Goal: Entertainment & Leisure: Consume media (video, audio)

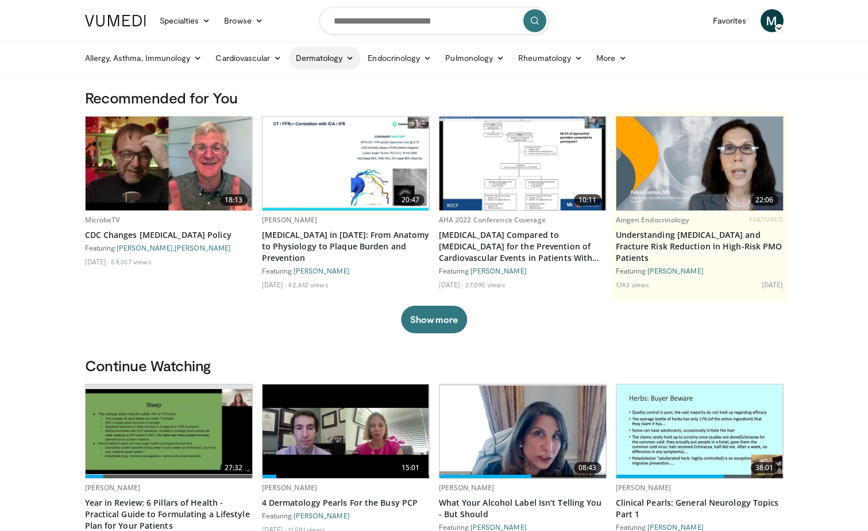
click at [340, 57] on link "Dermatology" at bounding box center [325, 58] width 72 height 23
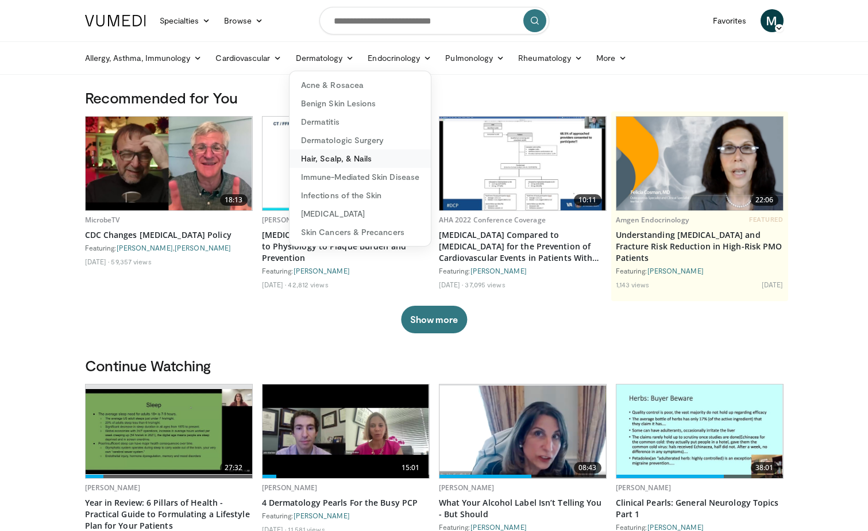
click at [345, 154] on link "Hair, Scalp, & Nails" at bounding box center [360, 158] width 141 height 18
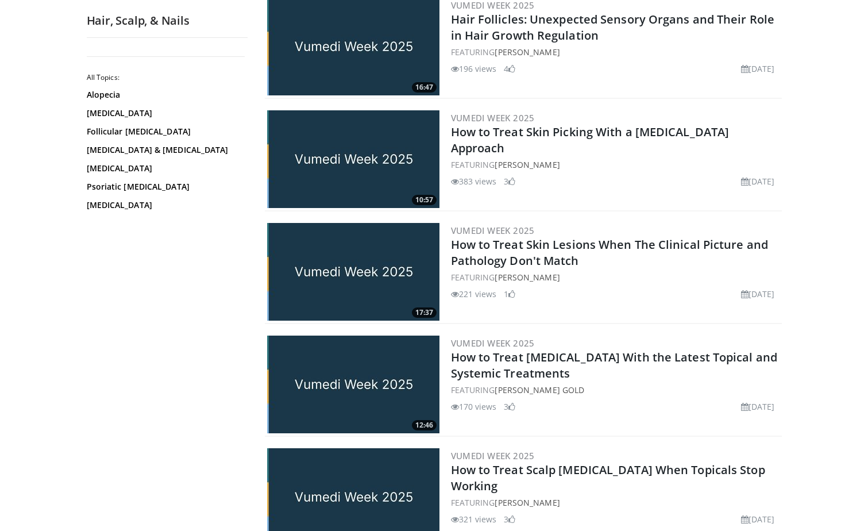
scroll to position [1839, 0]
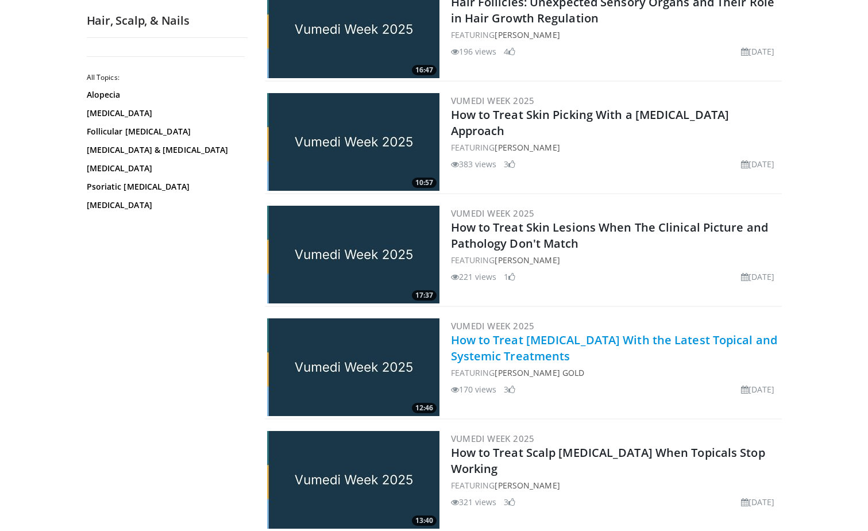
click at [537, 346] on link "How to Treat Atopic Dermatitis With the Latest Topical and Systemic Treatments" at bounding box center [614, 348] width 327 height 32
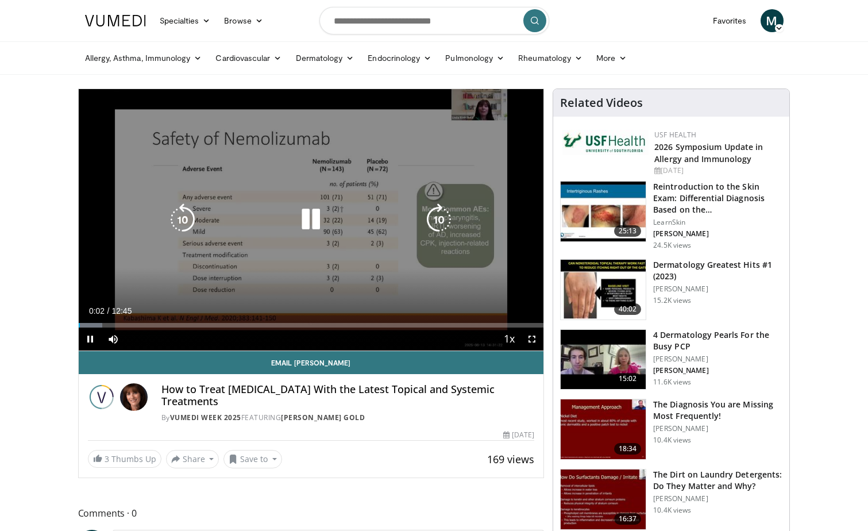
click at [314, 226] on icon "Video Player" at bounding box center [311, 219] width 32 height 32
click at [302, 222] on icon "Video Player" at bounding box center [311, 219] width 32 height 32
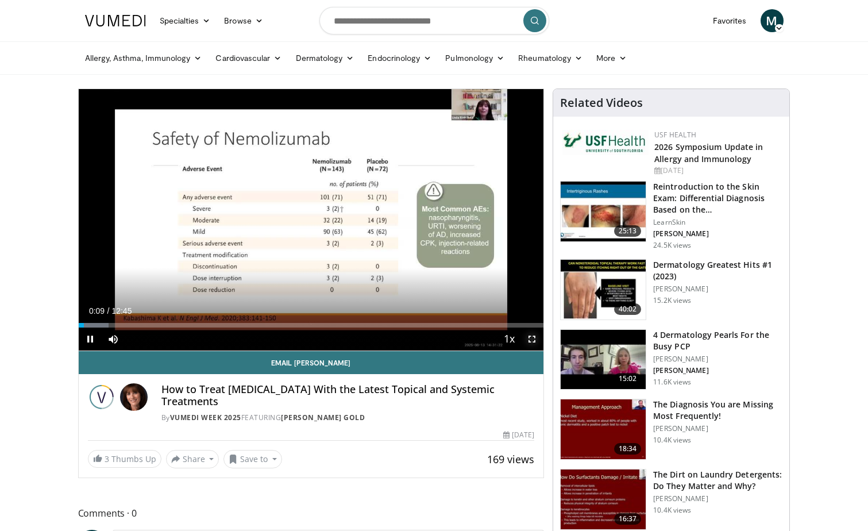
click at [533, 335] on span "Video Player" at bounding box center [532, 338] width 23 height 23
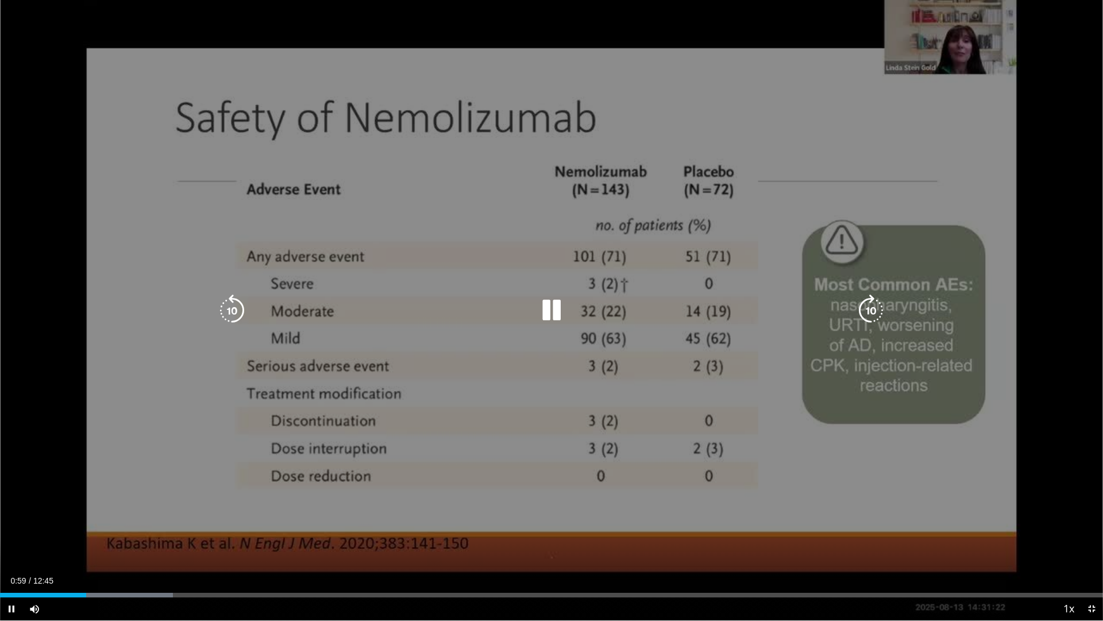
click at [552, 303] on icon "Video Player" at bounding box center [551, 310] width 32 height 32
click at [557, 311] on icon "Video Player" at bounding box center [551, 310] width 32 height 32
click at [234, 306] on icon "Video Player" at bounding box center [232, 310] width 32 height 32
click at [550, 321] on icon "Video Player" at bounding box center [551, 310] width 32 height 32
click at [464, 211] on div "10 seconds Tap to unmute" at bounding box center [551, 310] width 1103 height 620
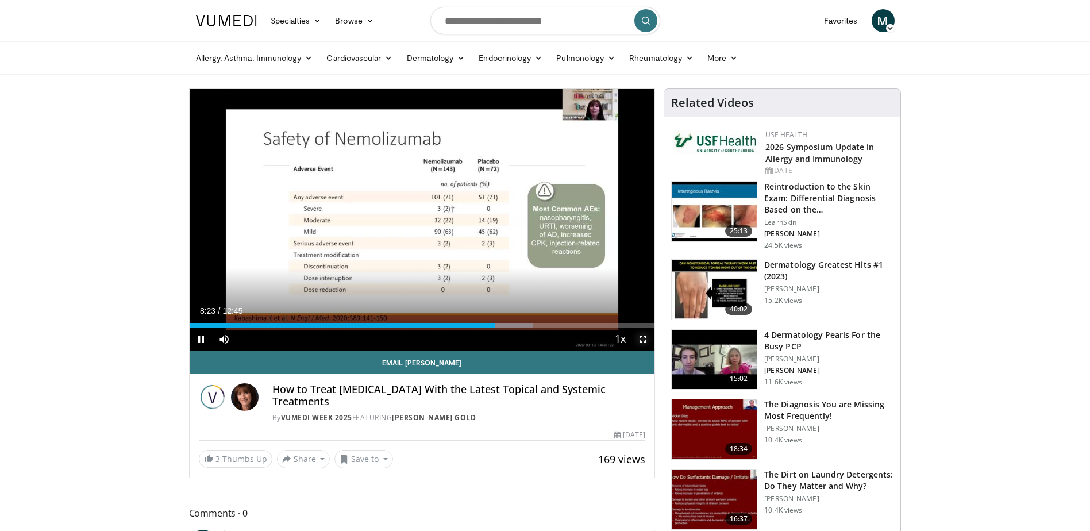
click at [641, 342] on span "Video Player" at bounding box center [642, 338] width 23 height 23
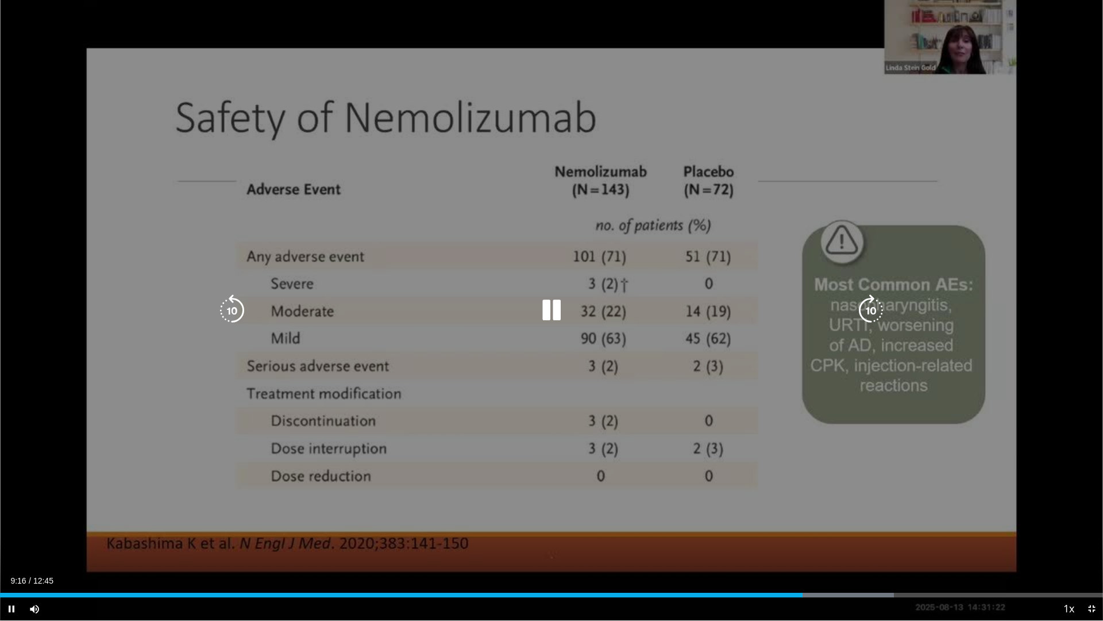
click at [396, 67] on div "10 seconds Tap to unmute" at bounding box center [551, 310] width 1103 height 620
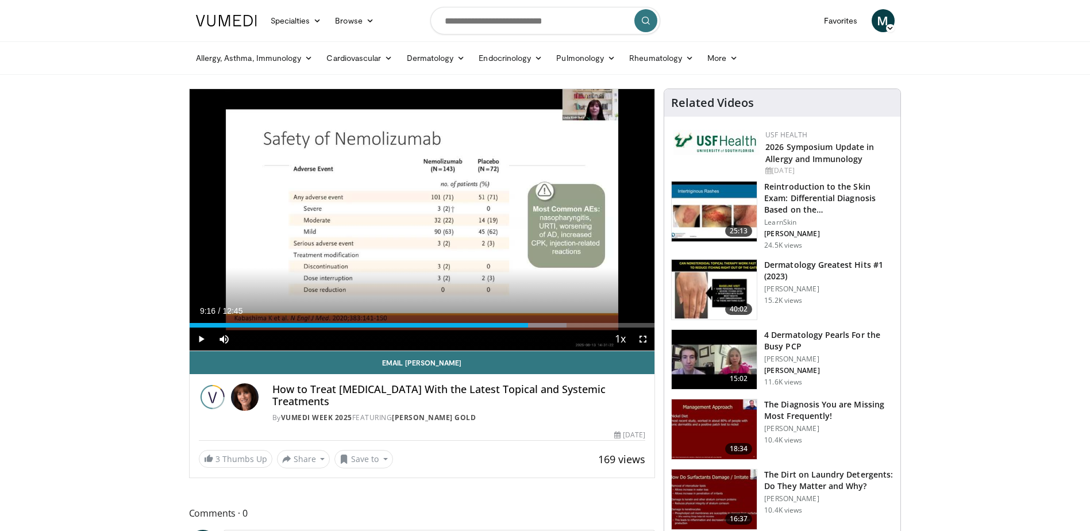
click at [717, 198] on img at bounding box center [714, 212] width 85 height 60
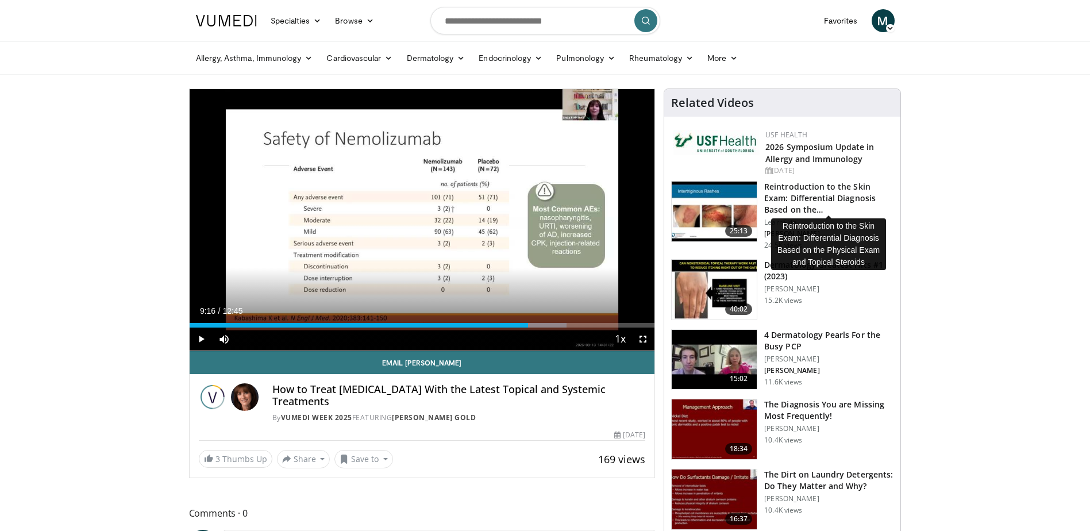
click at [783, 187] on h3 "Reintroduction to the Skin Exam: Differential Diagnosis Based on the…" at bounding box center [828, 198] width 129 height 34
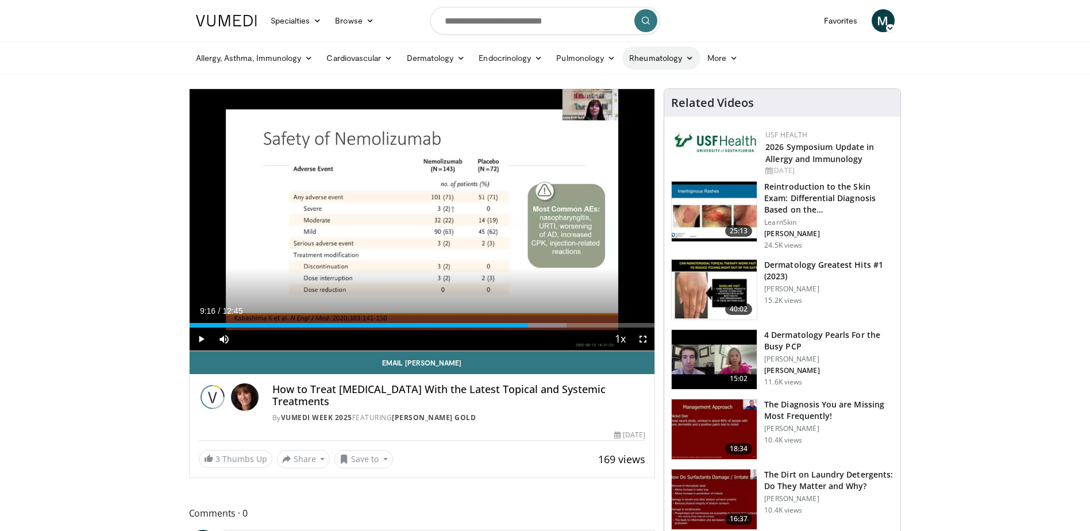
click at [685, 61] on link "Rheumatology" at bounding box center [661, 58] width 78 height 23
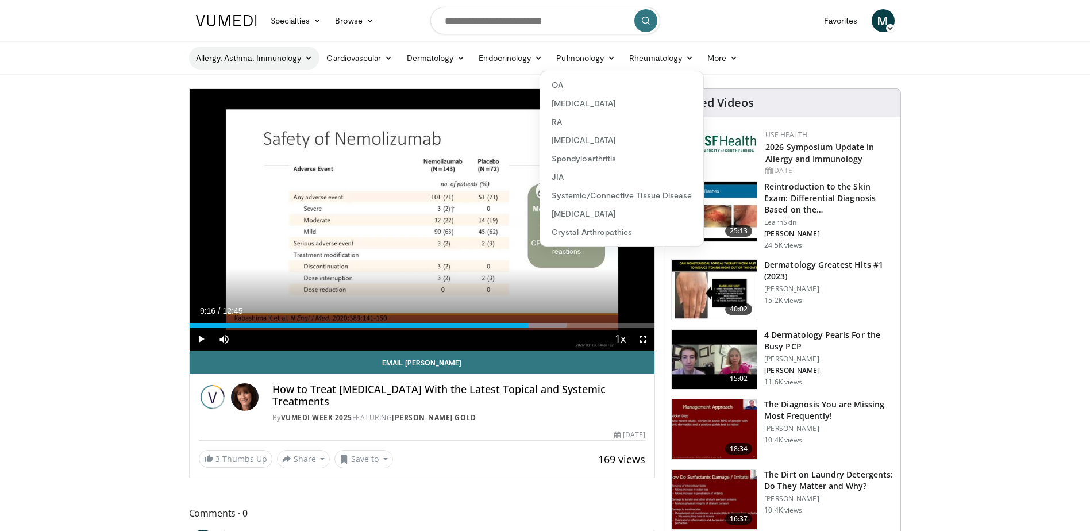
click at [305, 59] on icon at bounding box center [309, 58] width 8 height 8
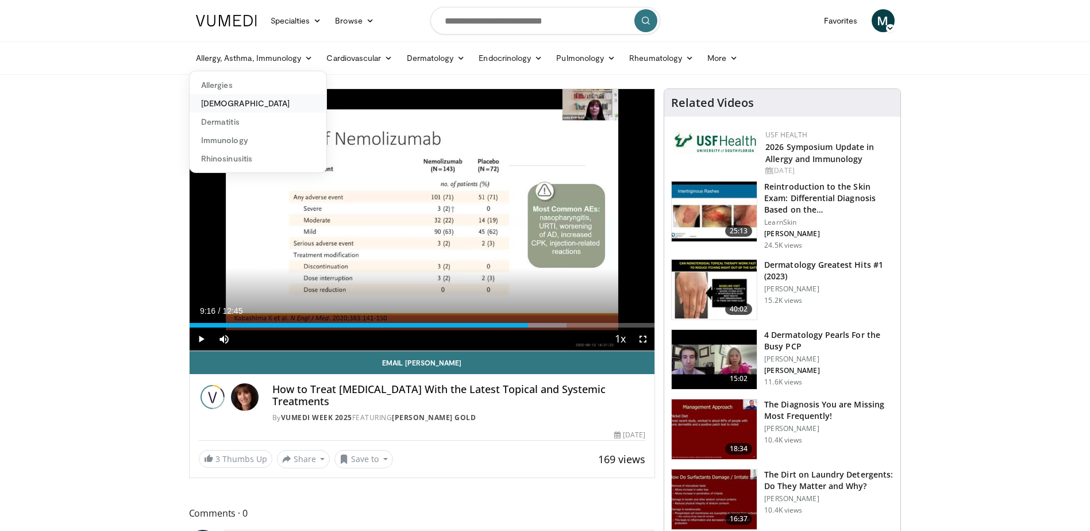
click at [226, 103] on link "[DEMOGRAPHIC_DATA]" at bounding box center [258, 103] width 137 height 18
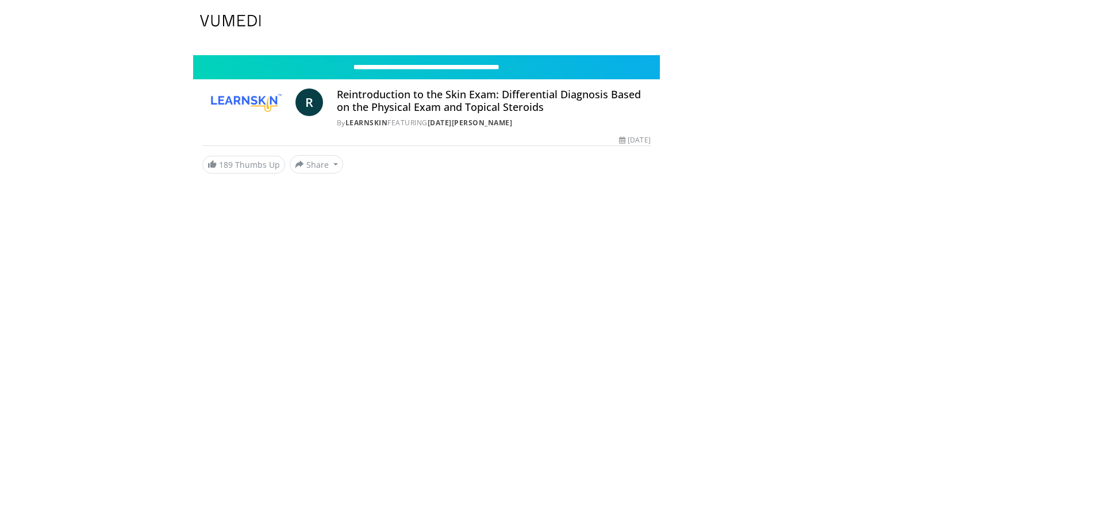
click at [775, 192] on body "Specialties Adult & Family Medicine Allergy, [MEDICAL_DATA], Immunology Anesthe…" at bounding box center [549, 265] width 1099 height 531
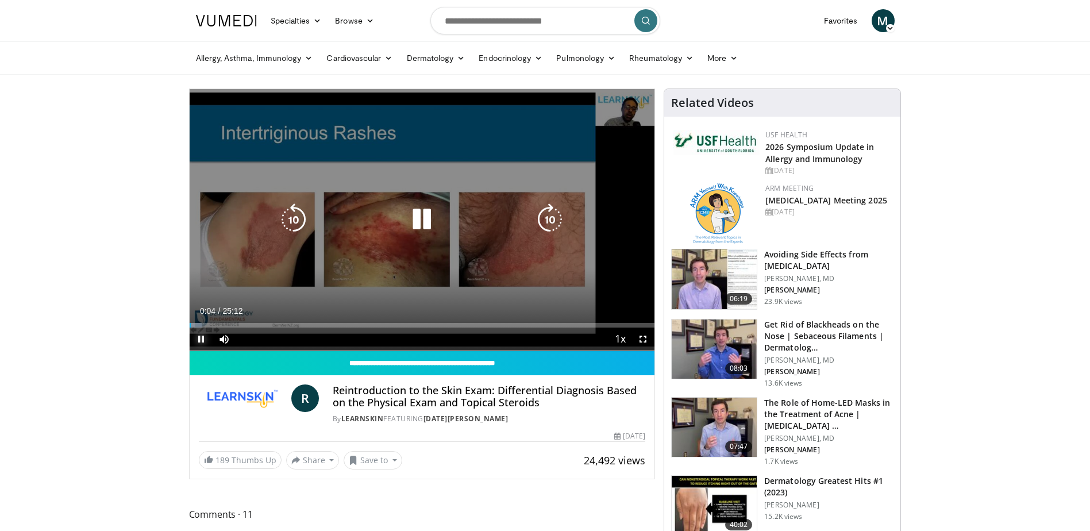
click at [199, 340] on span "Video Player" at bounding box center [201, 338] width 23 height 23
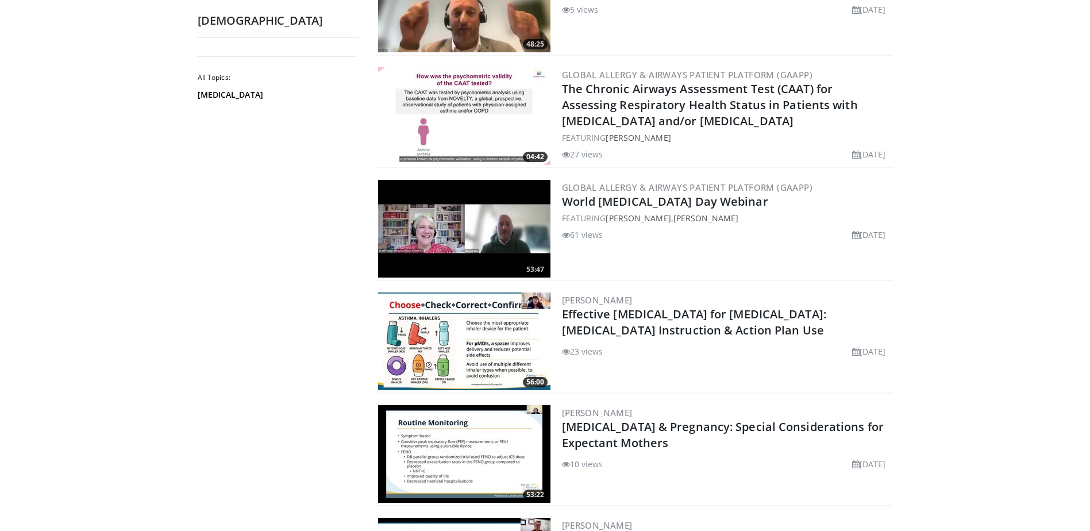
scroll to position [2298, 0]
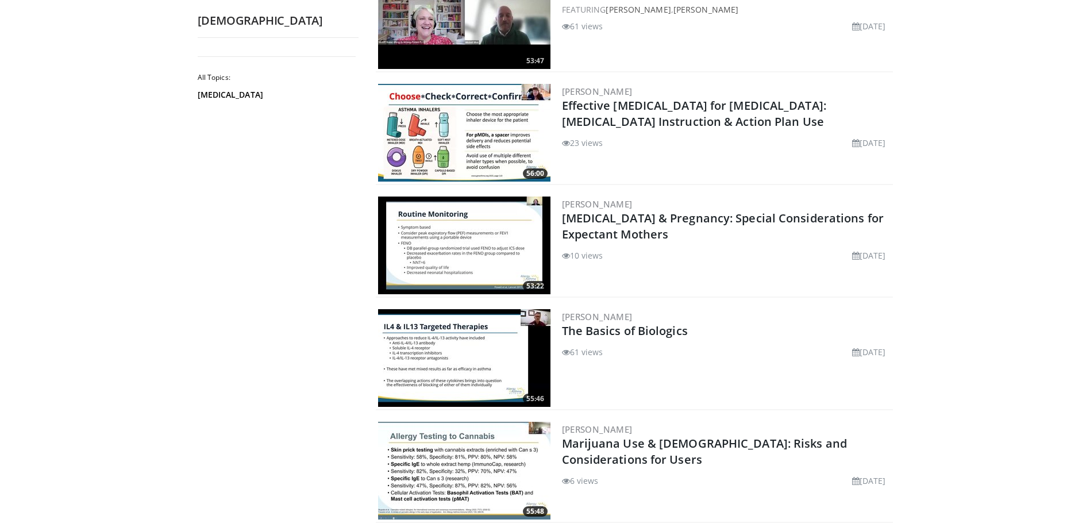
click at [482, 336] on img at bounding box center [464, 358] width 172 height 98
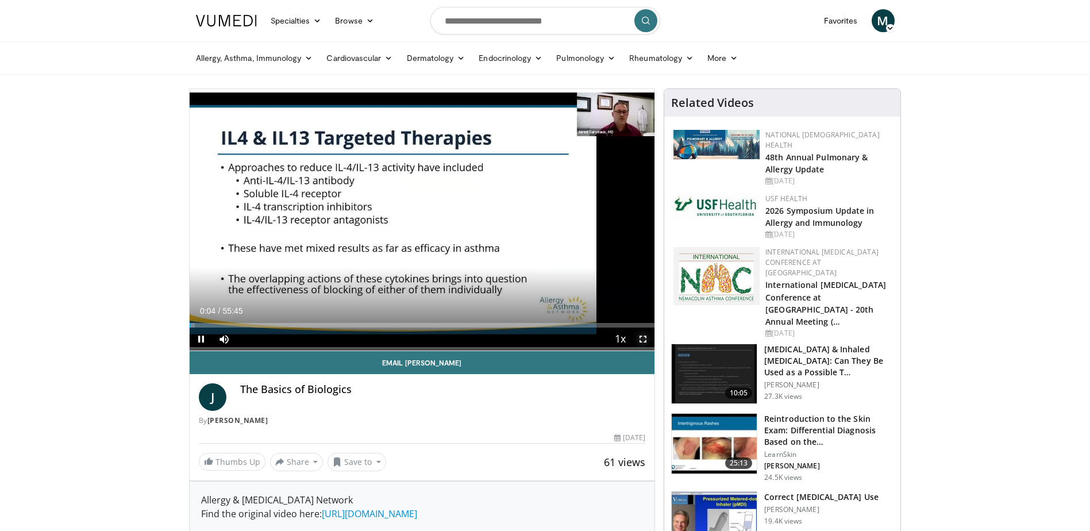
click at [643, 337] on span "Video Player" at bounding box center [642, 338] width 23 height 23
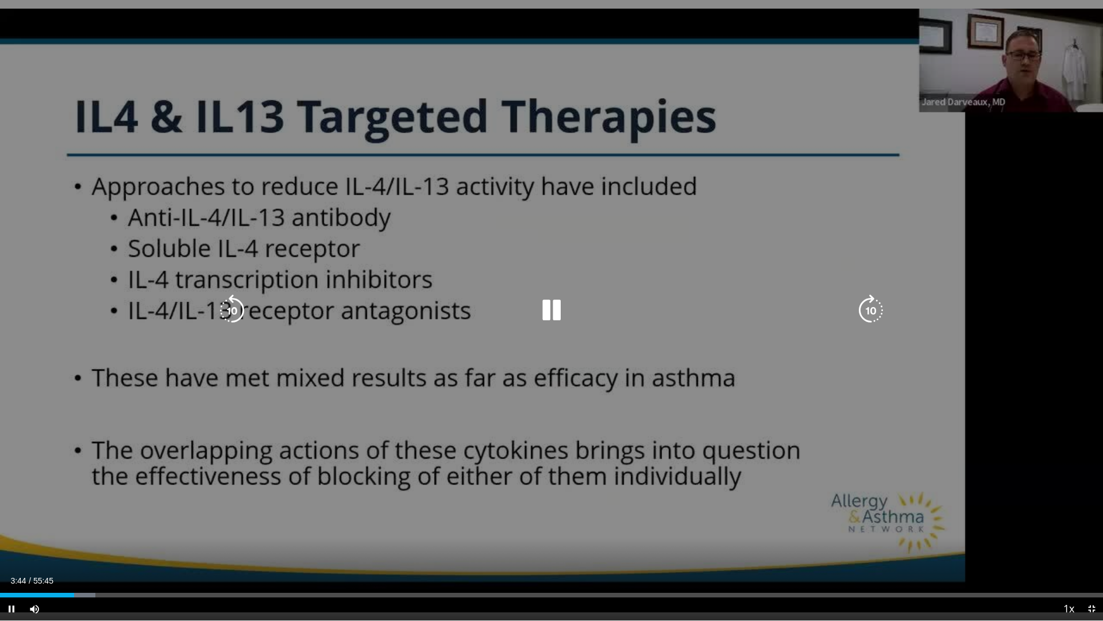
click at [886, 315] on icon "Video Player" at bounding box center [871, 310] width 32 height 32
click at [870, 310] on icon "Video Player" at bounding box center [871, 310] width 32 height 32
click at [870, 309] on icon "Video Player" at bounding box center [871, 310] width 32 height 32
click at [660, 244] on div "30 seconds Tap to unmute" at bounding box center [551, 310] width 1103 height 620
click at [568, 309] on div "Video Player" at bounding box center [552, 310] width 662 height 23
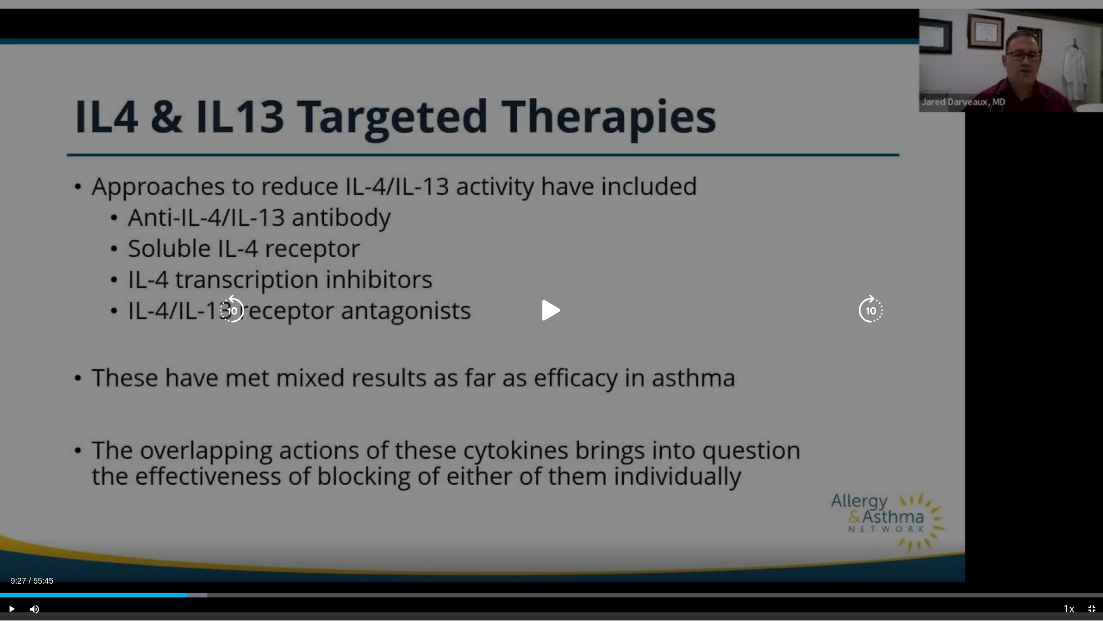
click at [545, 310] on icon "Video Player" at bounding box center [551, 310] width 32 height 32
click at [540, 315] on icon "Video Player" at bounding box center [551, 310] width 32 height 32
click at [552, 306] on icon "Video Player" at bounding box center [551, 310] width 32 height 32
click at [544, 306] on icon "Video Player" at bounding box center [551, 310] width 32 height 32
click at [562, 318] on icon "Video Player" at bounding box center [551, 310] width 32 height 32
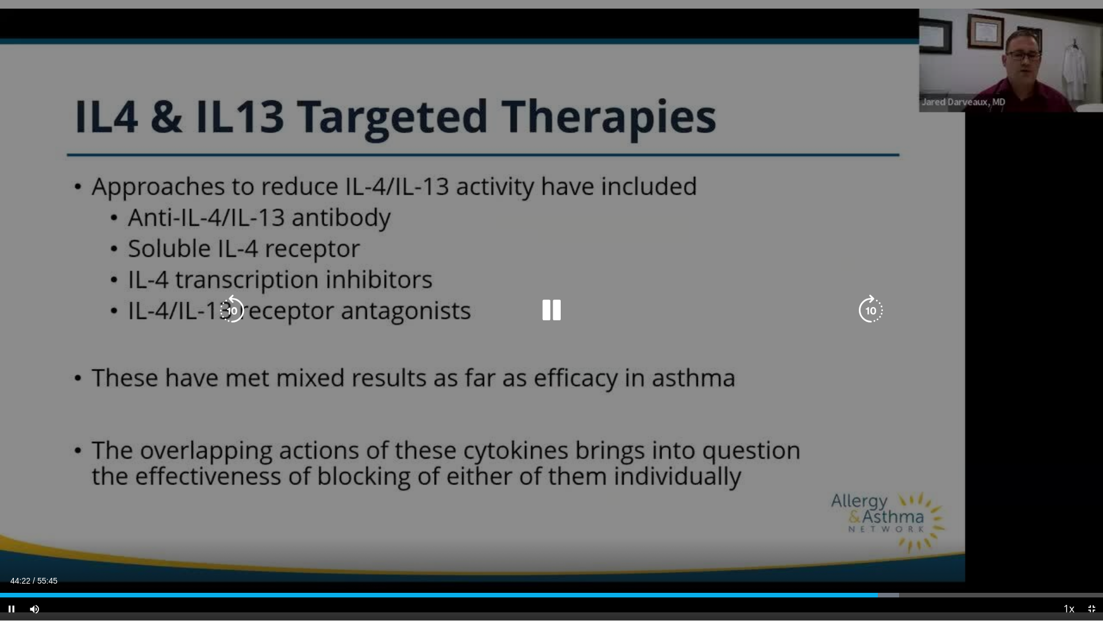
click at [612, 514] on div "30 seconds Tap to unmute" at bounding box center [551, 310] width 1103 height 620
click at [547, 303] on icon "Video Player" at bounding box center [551, 310] width 32 height 32
click at [231, 305] on icon "Video Player" at bounding box center [232, 310] width 32 height 32
drag, startPoint x: 809, startPoint y: 552, endPoint x: 638, endPoint y: 554, distance: 170.7
click at [638, 530] on div "10 seconds Tap to unmute" at bounding box center [551, 310] width 1103 height 620
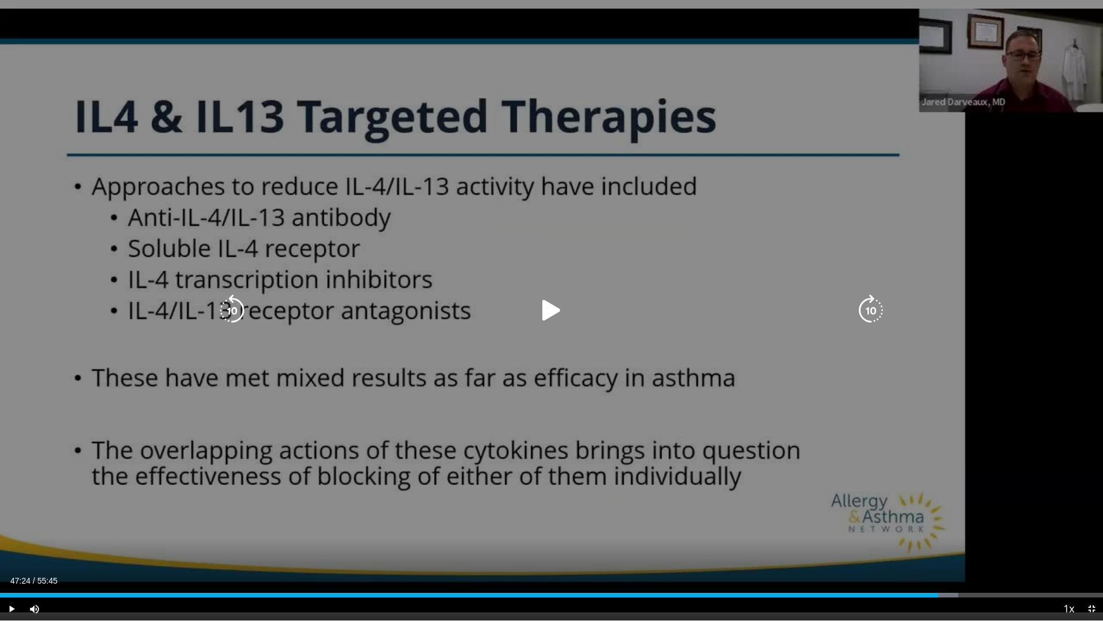
drag, startPoint x: 811, startPoint y: 548, endPoint x: 502, endPoint y: 549, distance: 309.1
click at [504, 530] on div "10 seconds Tap to unmute" at bounding box center [551, 310] width 1103 height 620
drag, startPoint x: 419, startPoint y: 557, endPoint x: 614, endPoint y: 552, distance: 194.8
click at [614, 530] on div "10 seconds Tap to unmute" at bounding box center [551, 310] width 1103 height 620
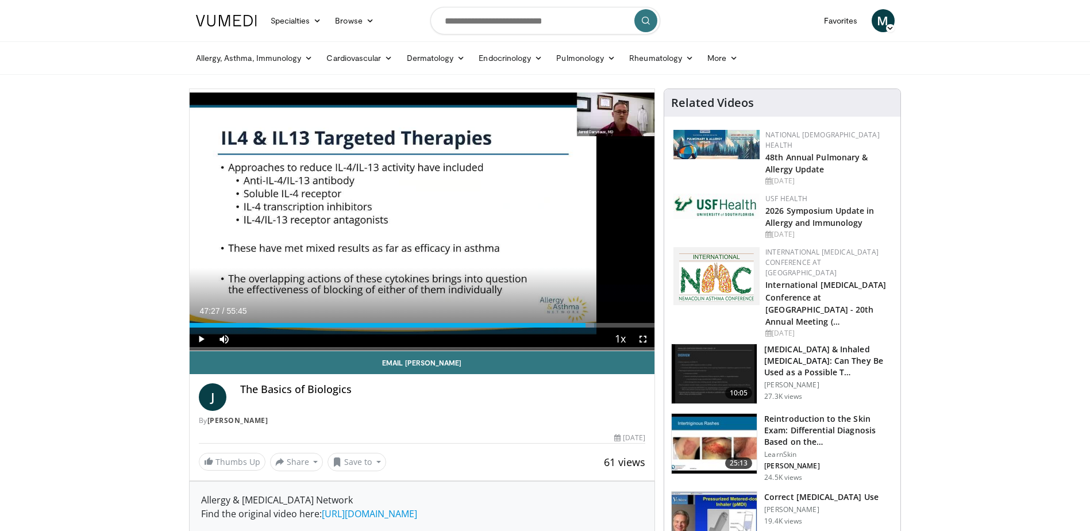
click at [642, 335] on span "Video Player" at bounding box center [642, 338] width 23 height 23
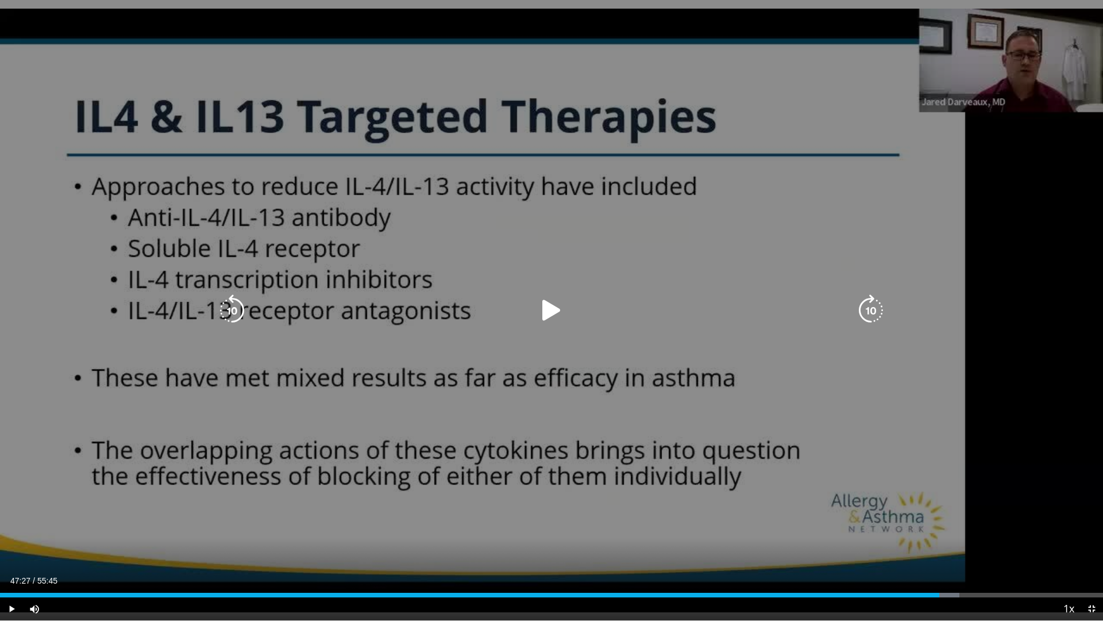
click at [178, 446] on div "10 seconds Tap to unmute" at bounding box center [551, 310] width 1103 height 620
click at [550, 309] on icon "Video Player" at bounding box center [551, 310] width 32 height 32
click at [445, 0] on div "10 seconds Tap to unmute" at bounding box center [551, 310] width 1103 height 620
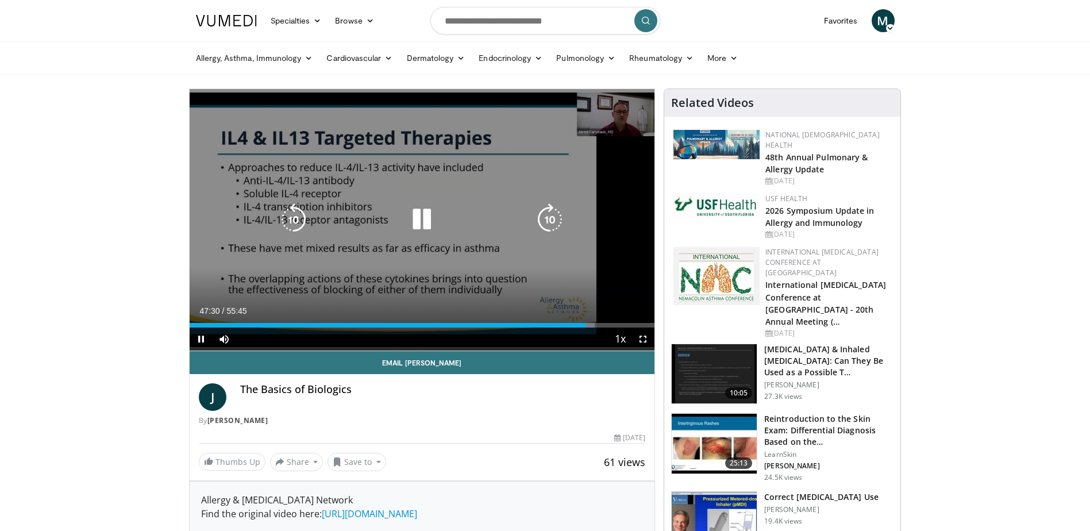
click at [420, 225] on icon "Video Player" at bounding box center [422, 219] width 32 height 32
